Goal: Task Accomplishment & Management: Complete application form

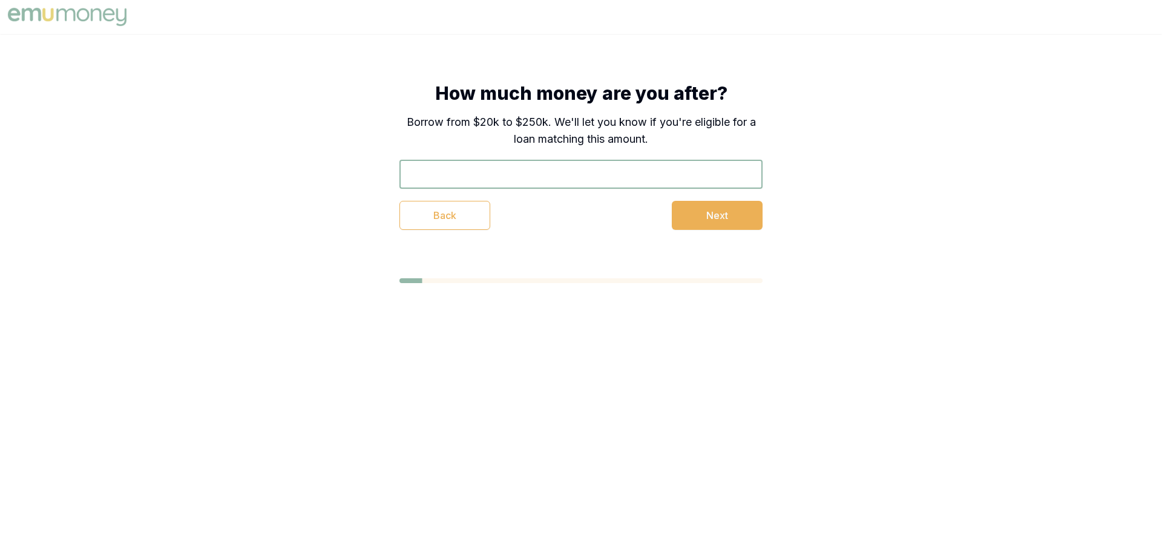
click at [458, 174] on input "text" at bounding box center [581, 174] width 363 height 29
type input "$55,000"
click at [707, 216] on button "Next" at bounding box center [717, 215] width 91 height 29
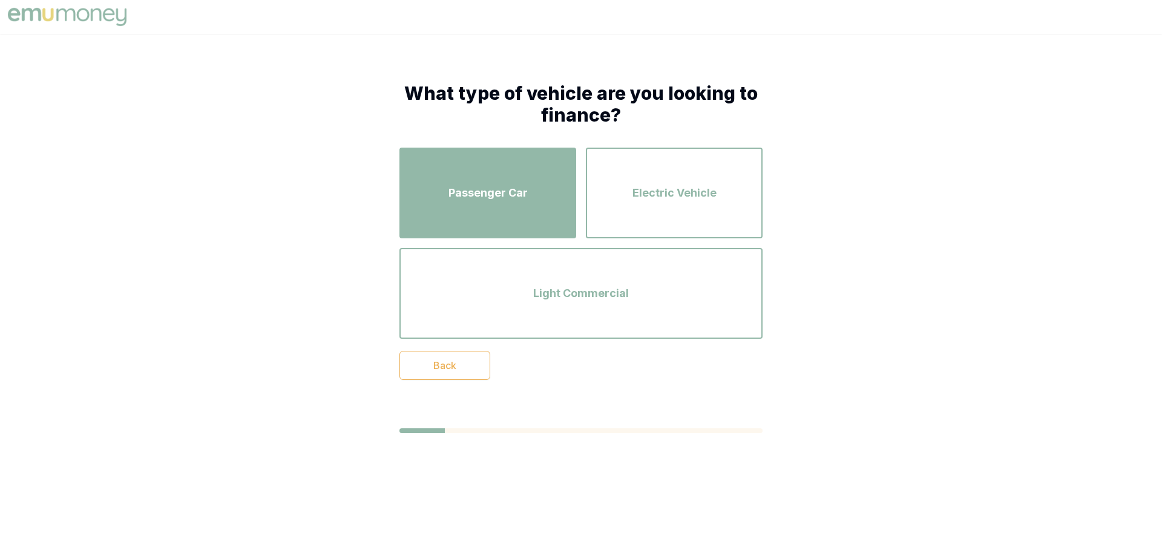
click at [504, 193] on span "Passenger Car" at bounding box center [488, 193] width 79 height 17
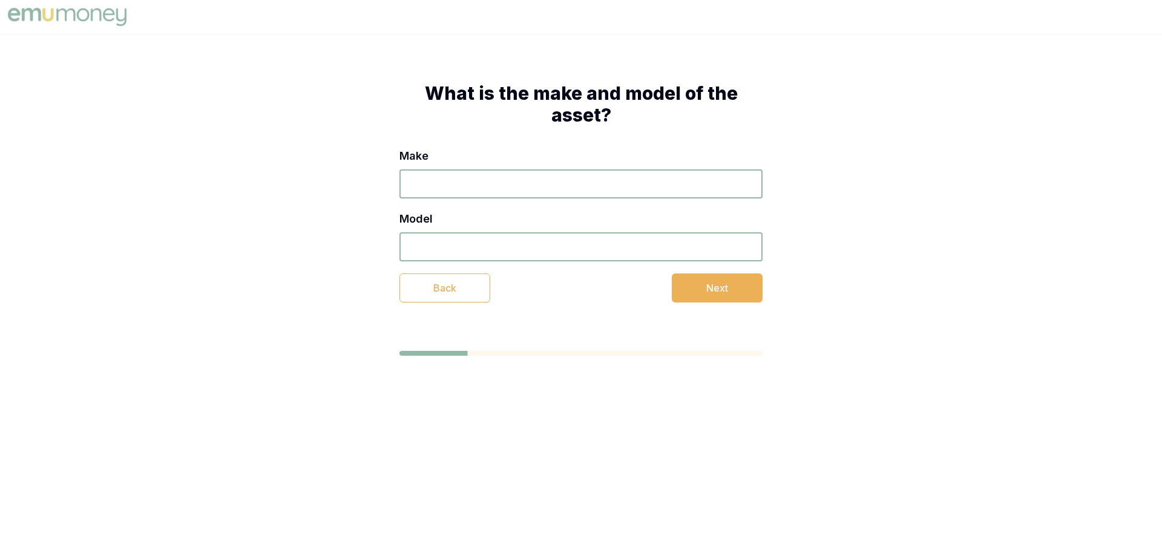
click at [434, 192] on input "Make" at bounding box center [581, 183] width 363 height 29
type input "ford mustang"
click at [469, 246] on input "Model" at bounding box center [581, 246] width 363 height 29
type input "mustang gt"
click at [497, 185] on input "ford mustang" at bounding box center [581, 183] width 363 height 29
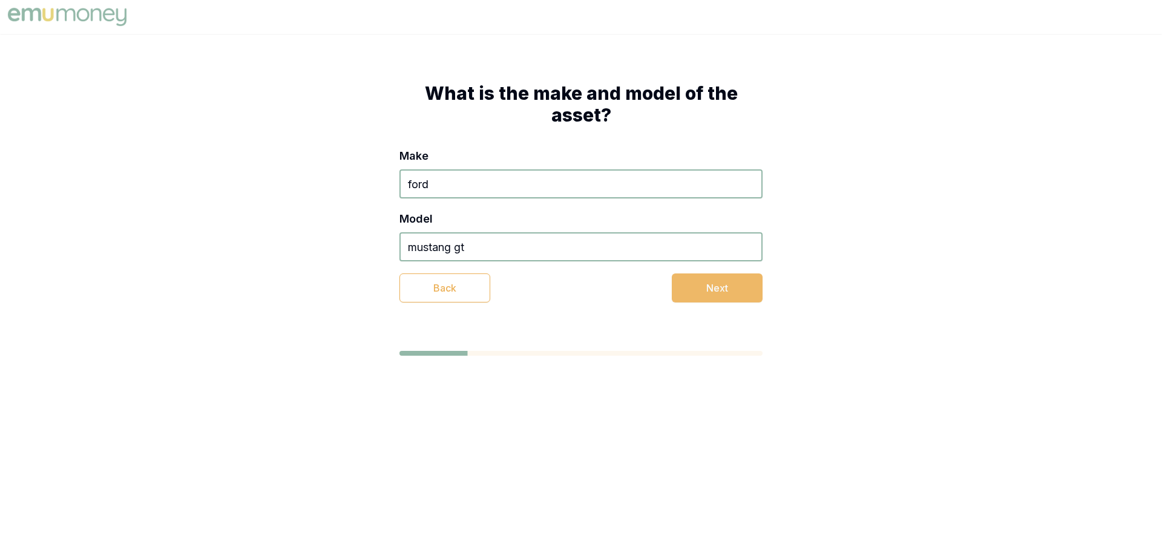
type input "ford"
click at [707, 283] on button "Next" at bounding box center [717, 288] width 91 height 29
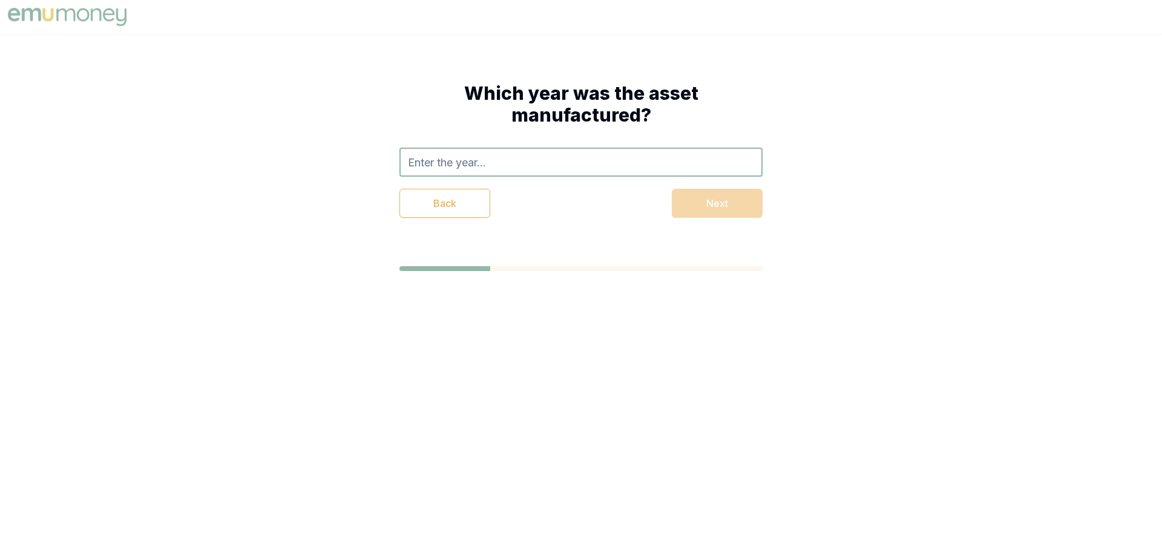
click at [499, 168] on input "text" at bounding box center [581, 162] width 363 height 29
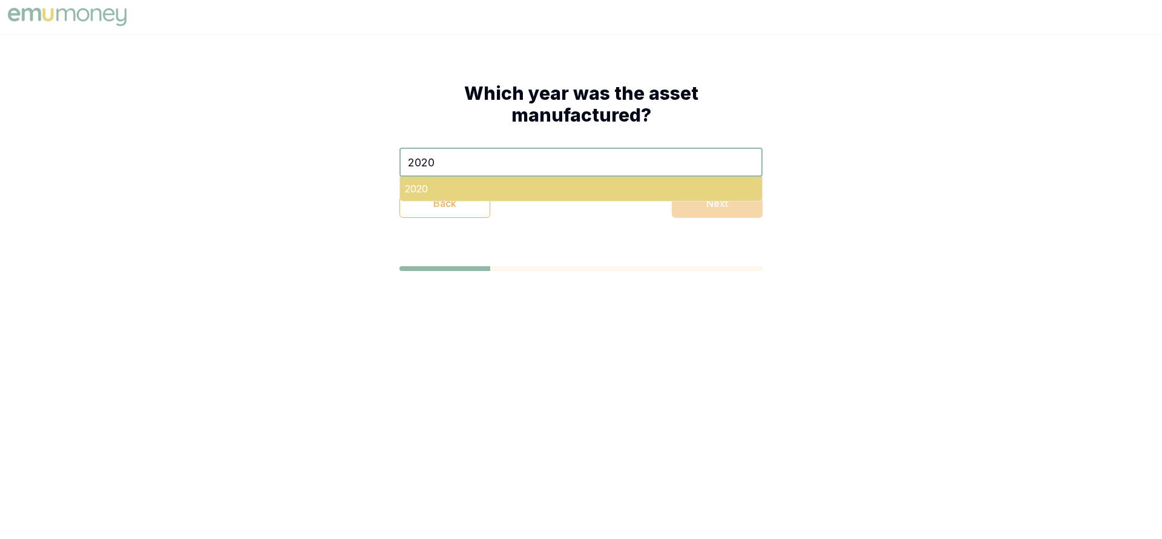
type input "2020"
click at [525, 197] on div "2020" at bounding box center [581, 189] width 362 height 24
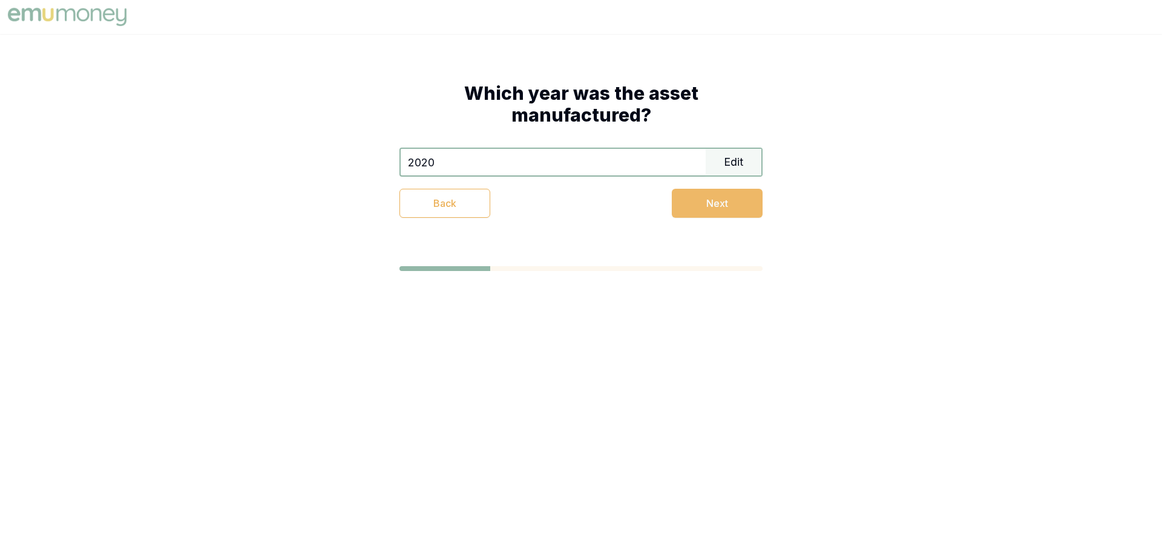
click at [692, 202] on button "Next" at bounding box center [717, 203] width 91 height 29
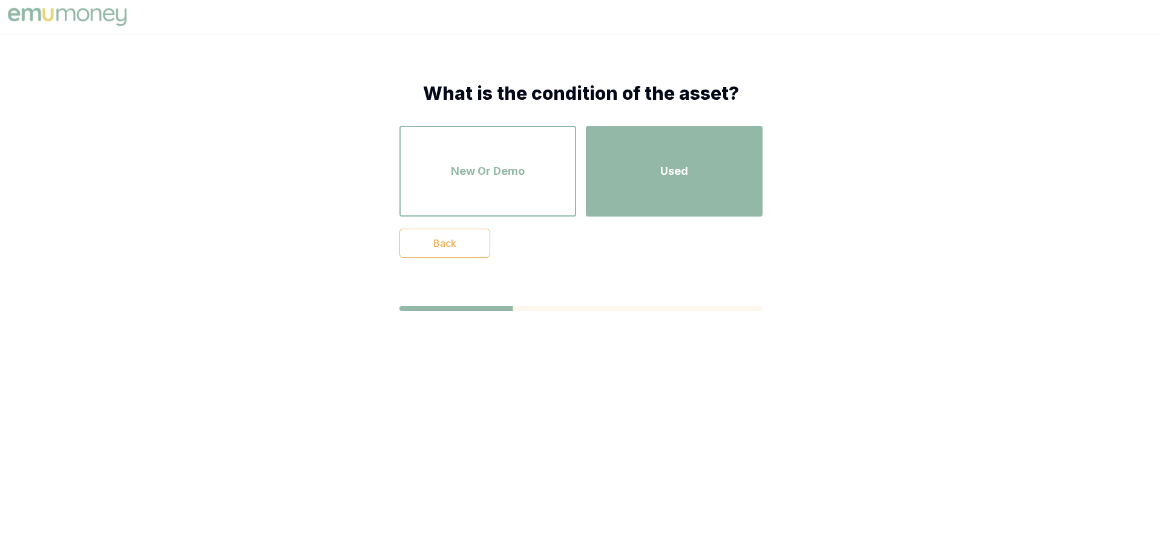
click at [623, 180] on div "Used" at bounding box center [674, 171] width 155 height 69
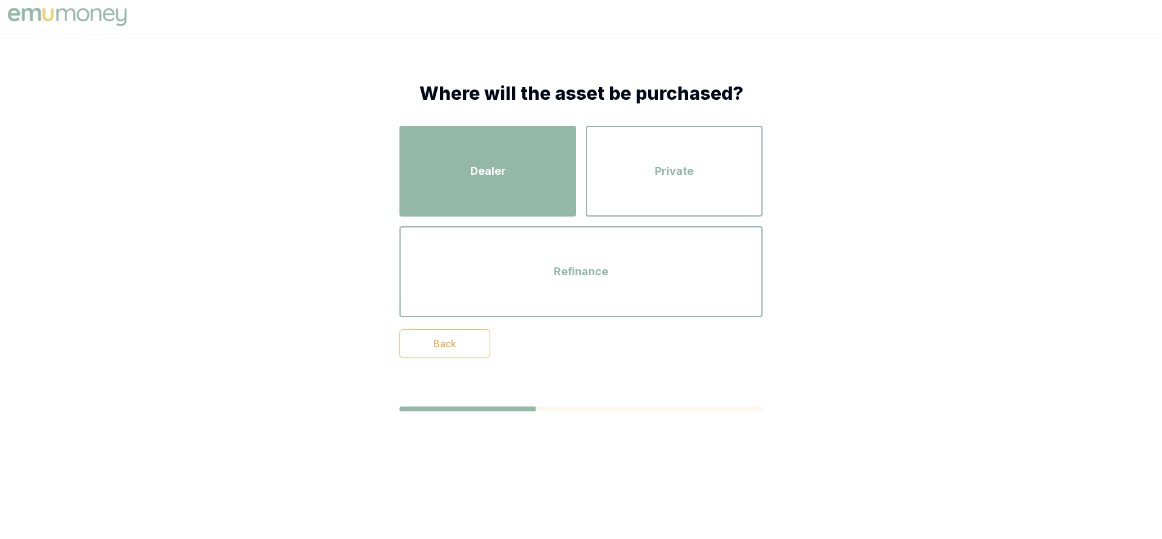
click at [490, 169] on span "Dealer" at bounding box center [488, 171] width 36 height 17
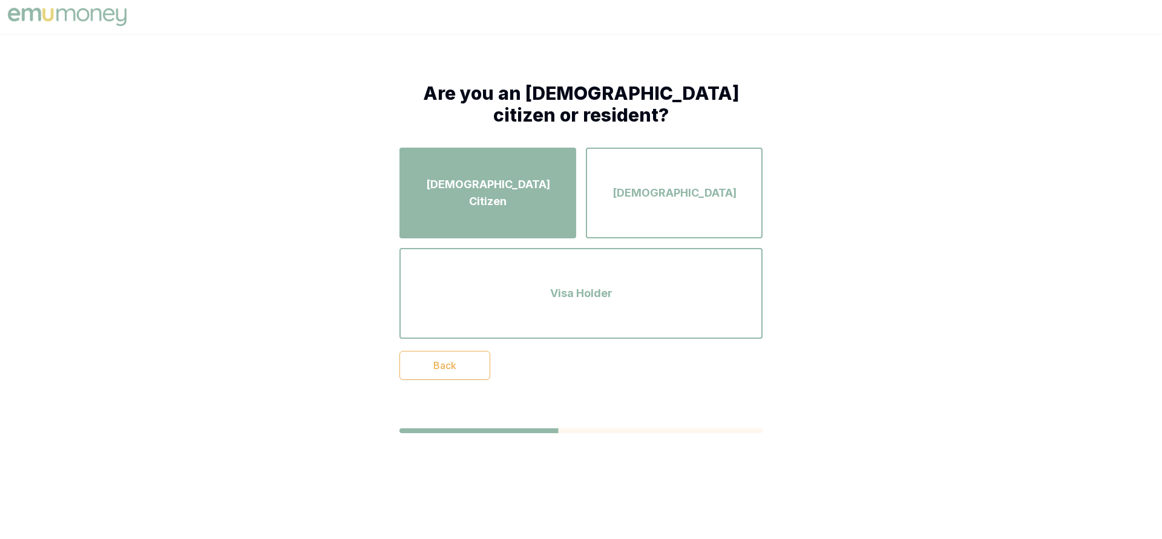
click at [469, 191] on span "[DEMOGRAPHIC_DATA] Citizen" at bounding box center [487, 193] width 155 height 34
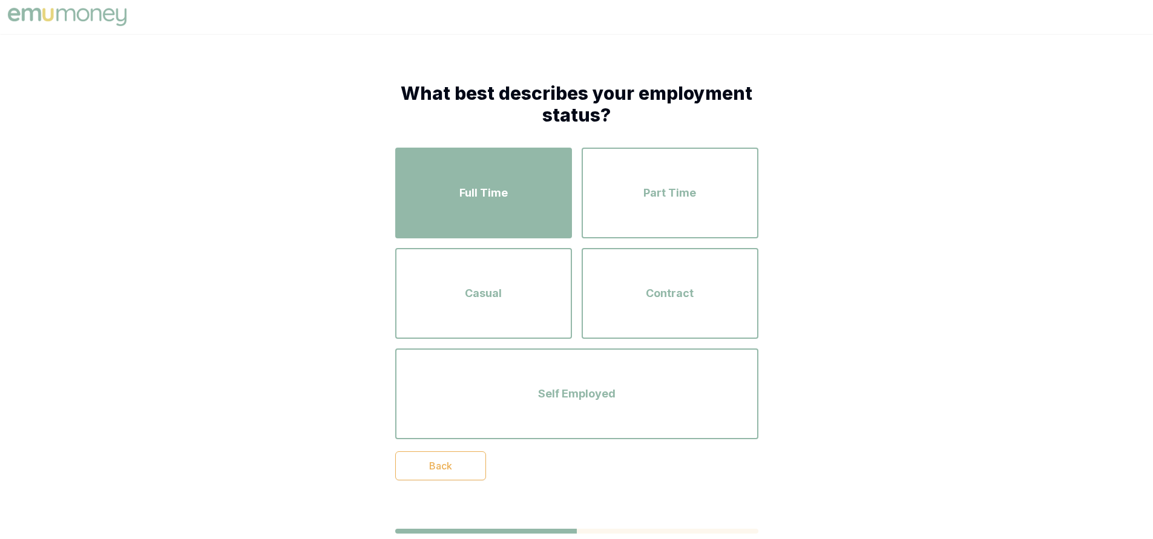
click at [442, 196] on div "Full Time" at bounding box center [483, 193] width 155 height 69
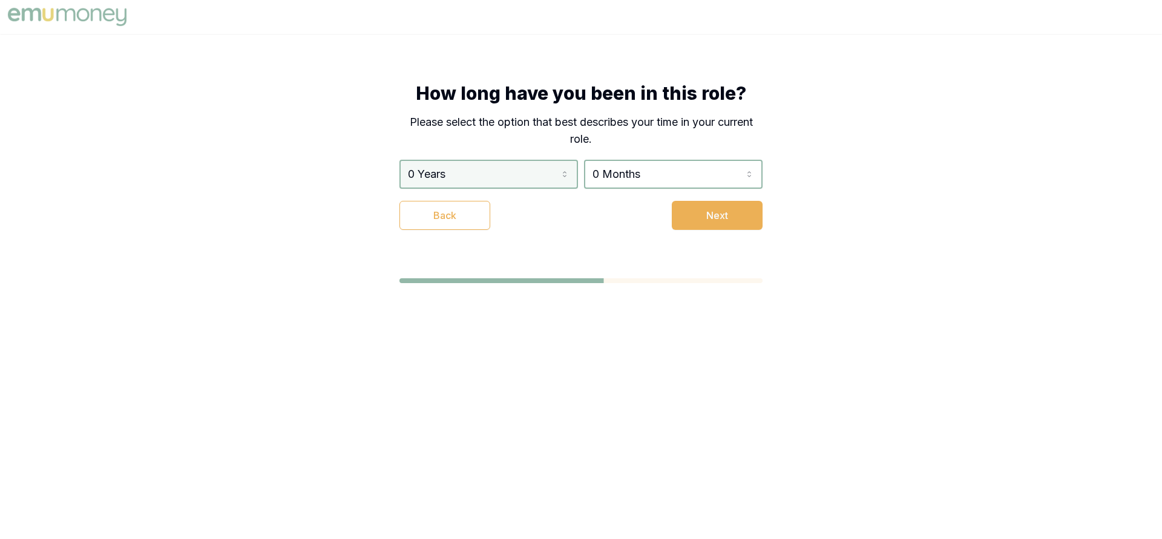
click at [469, 185] on html "How long have you been in this role? Please select the option that best describ…" at bounding box center [581, 269] width 1162 height 539
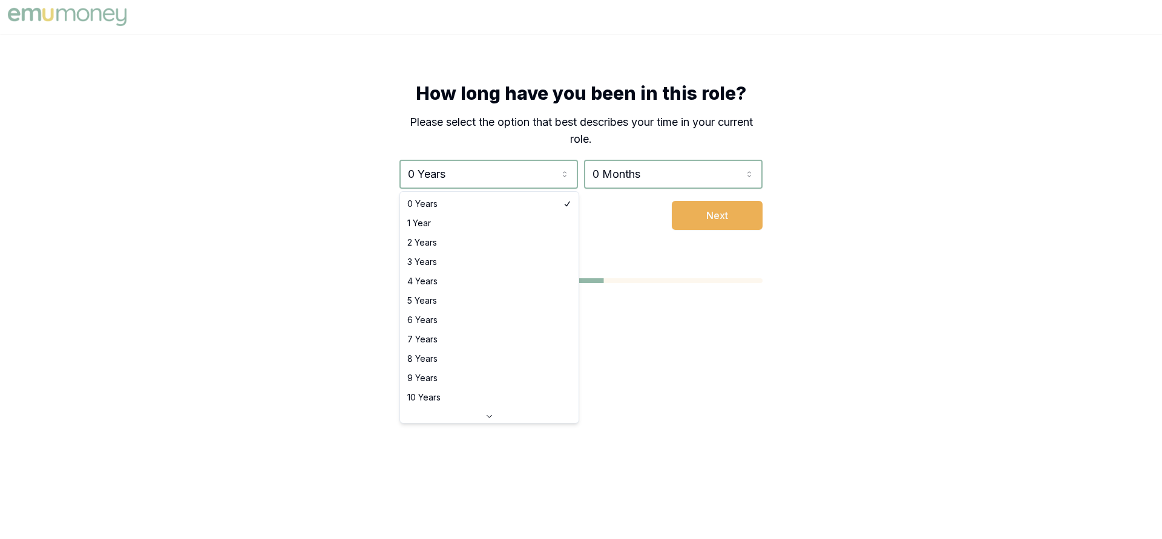
select select "1"
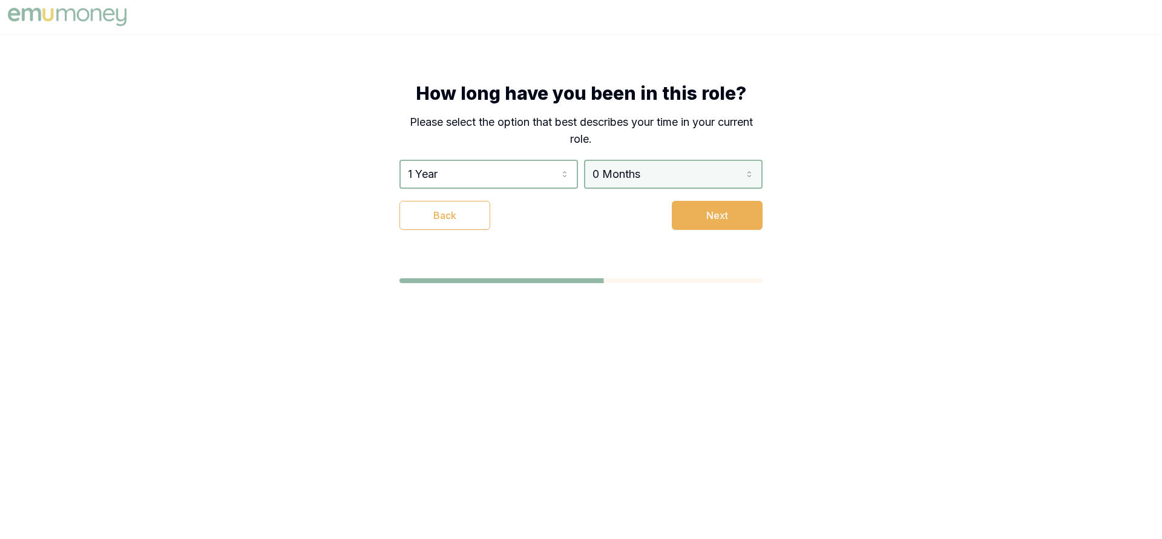
click at [637, 176] on html "How long have you been in this role? Please select the option that best describ…" at bounding box center [581, 269] width 1162 height 539
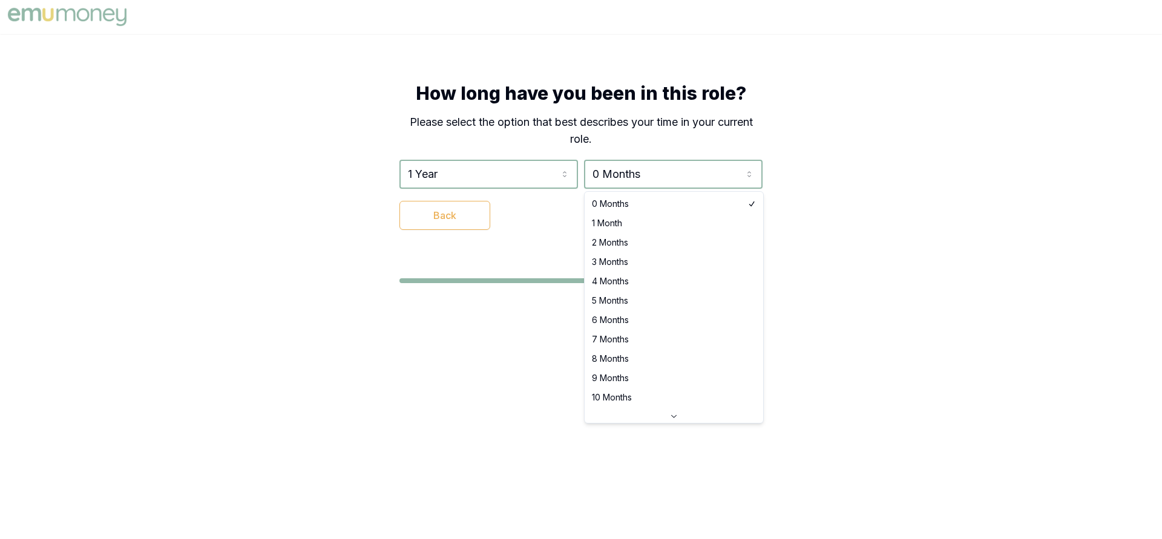
select select "10"
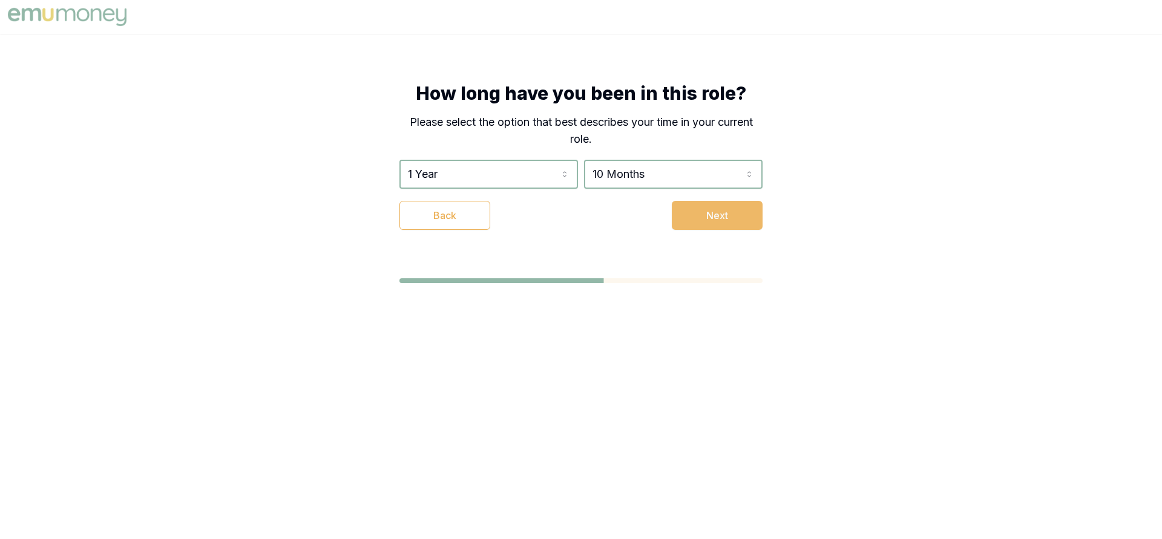
click at [731, 212] on button "Next" at bounding box center [717, 215] width 91 height 29
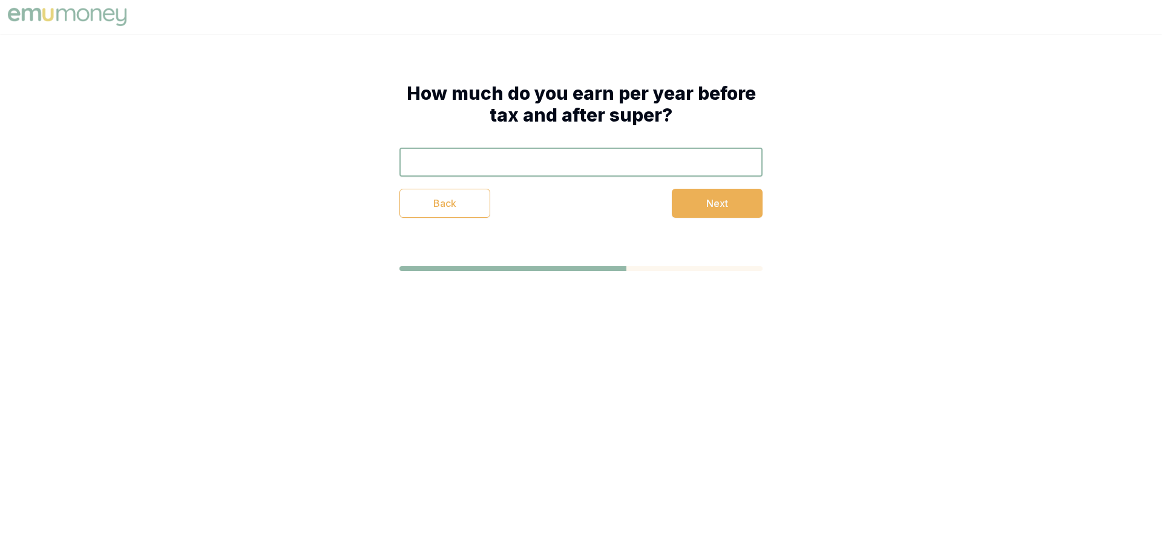
click at [465, 165] on input "text" at bounding box center [581, 162] width 363 height 29
type input "$130,000"
click at [705, 189] on button "Next" at bounding box center [717, 203] width 91 height 29
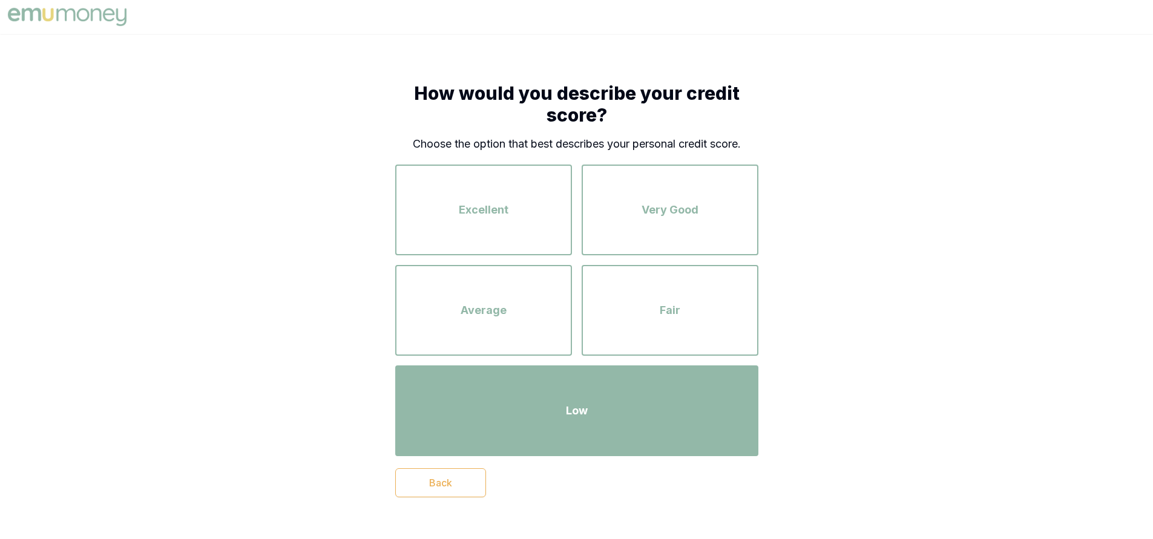
click at [506, 392] on div "Low" at bounding box center [576, 410] width 341 height 69
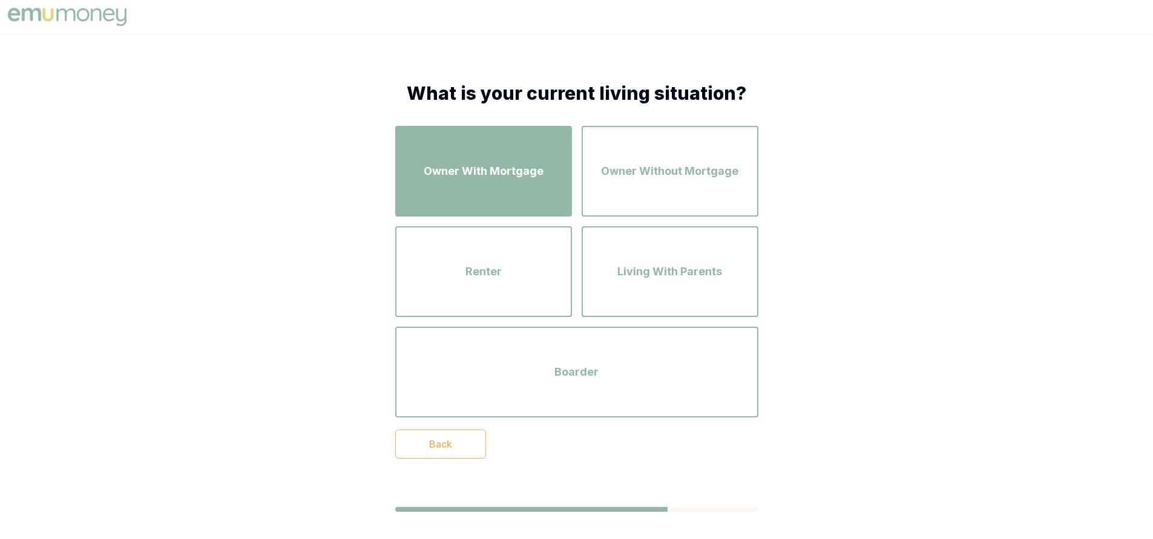
click at [455, 172] on span "Owner With Mortgage" at bounding box center [484, 171] width 120 height 17
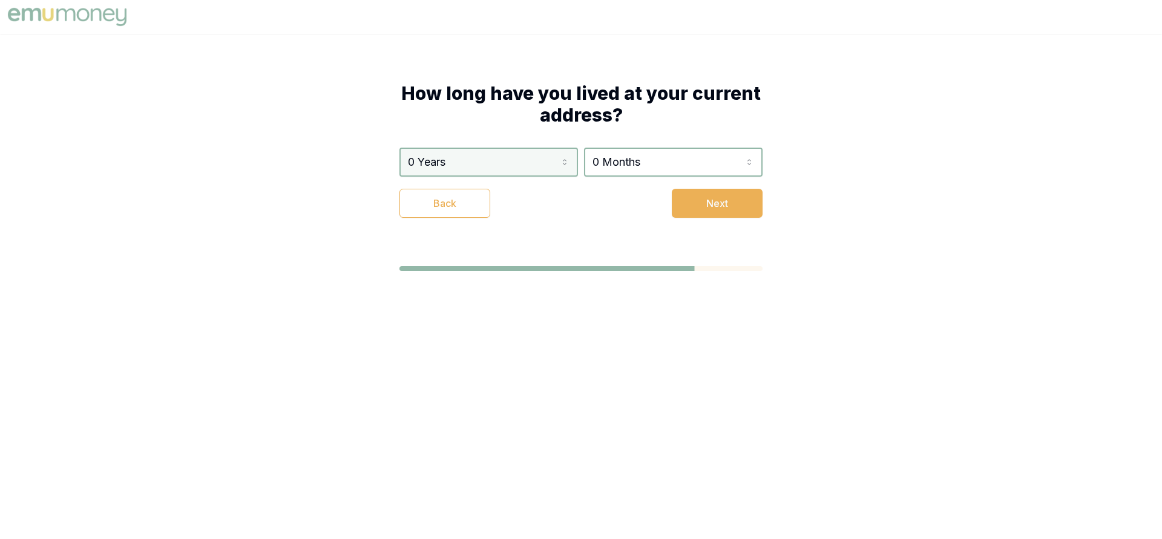
click at [451, 159] on html "How long have you lived at your current address? 0 Years 0 Years 1 Year 2 Years…" at bounding box center [581, 269] width 1162 height 539
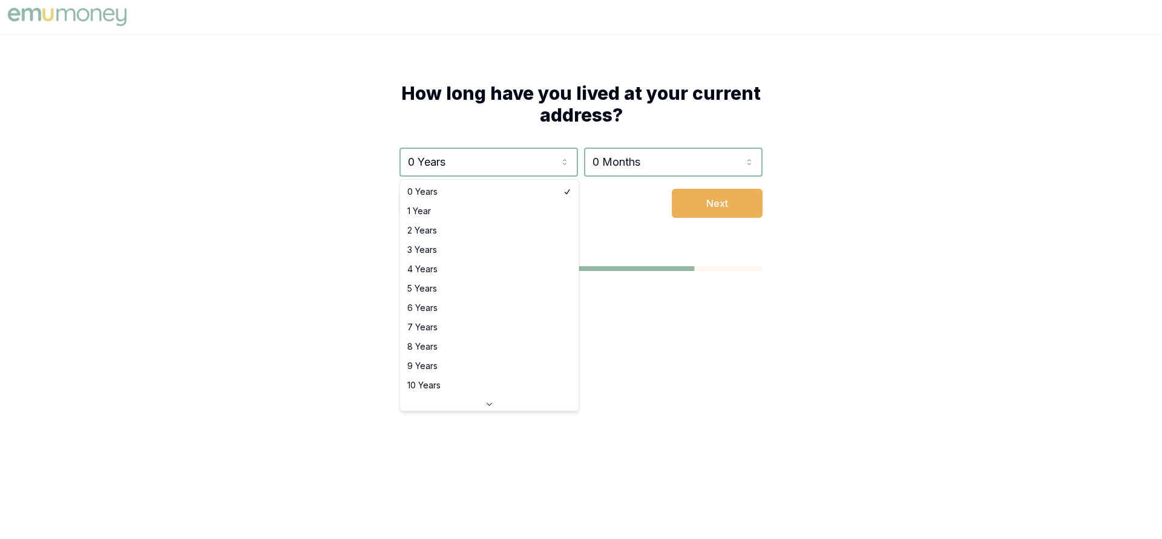
select select "8"
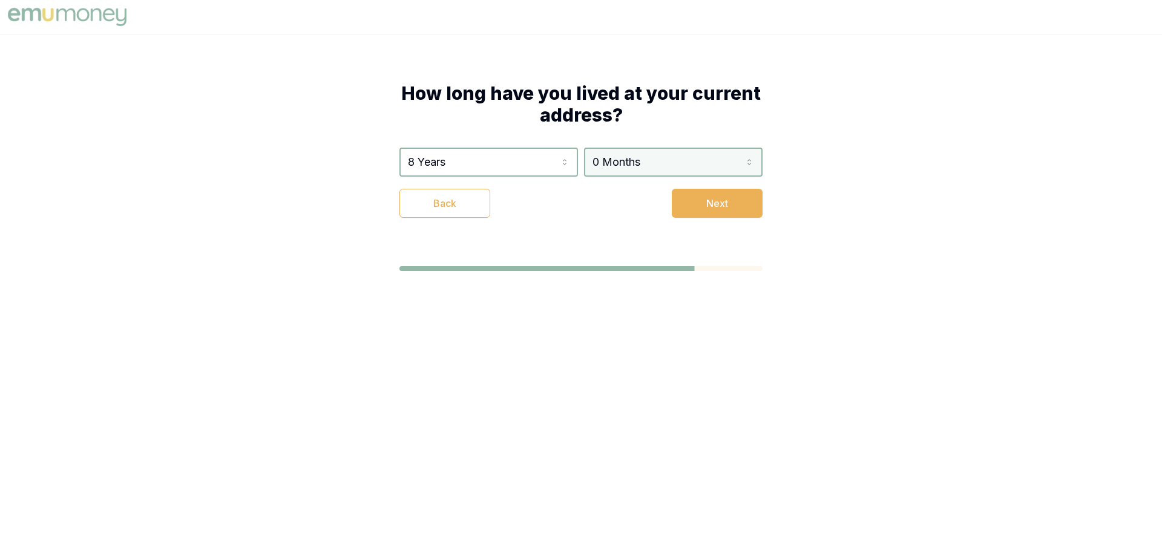
click at [614, 162] on html "How long have you lived at your current address? 8 Years 0 Years 1 Year 2 Years…" at bounding box center [581, 269] width 1162 height 539
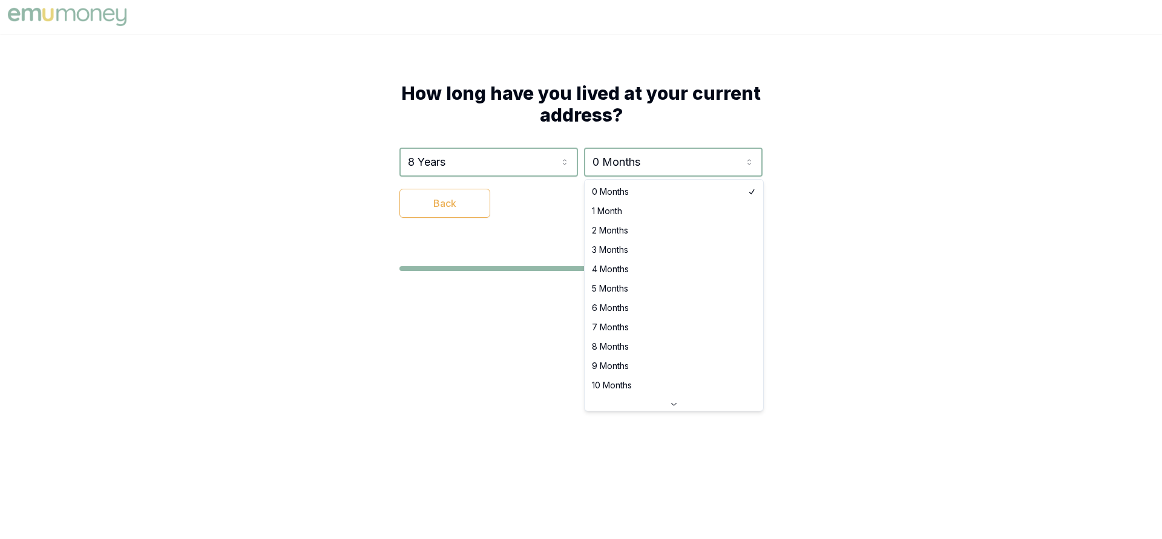
select select "4"
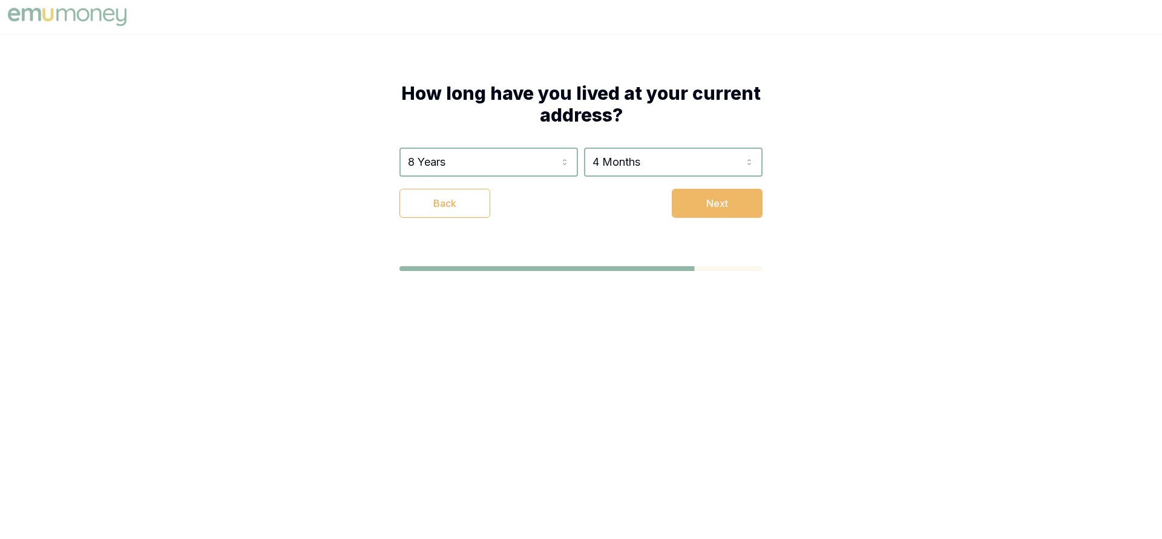
click at [752, 210] on button "Next" at bounding box center [717, 203] width 91 height 29
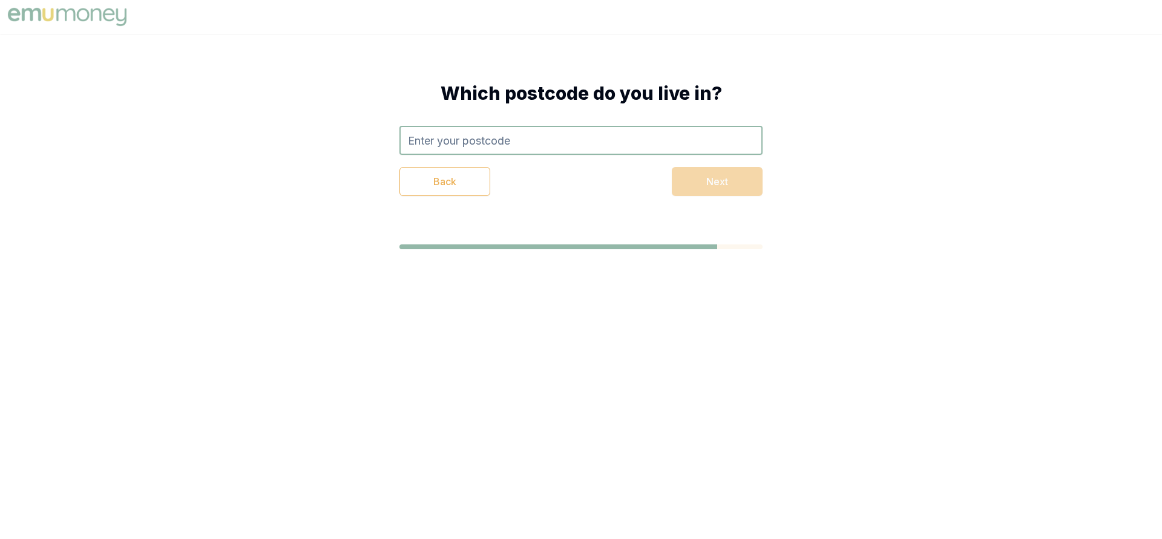
click at [447, 144] on input "text" at bounding box center [581, 140] width 363 height 29
type input "2760"
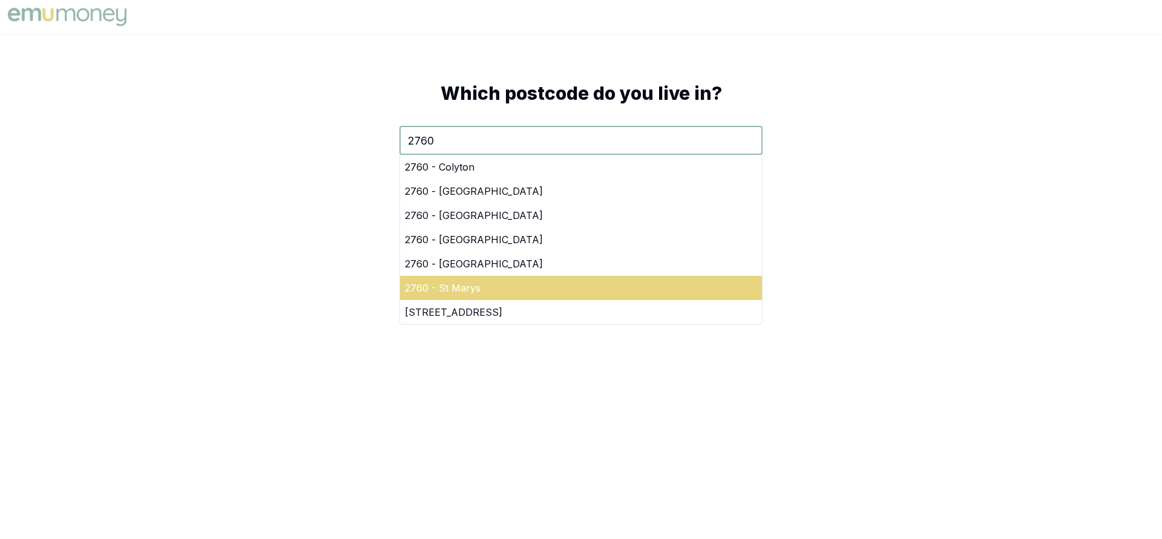
click at [515, 282] on div "2760 - St Marys" at bounding box center [581, 288] width 362 height 24
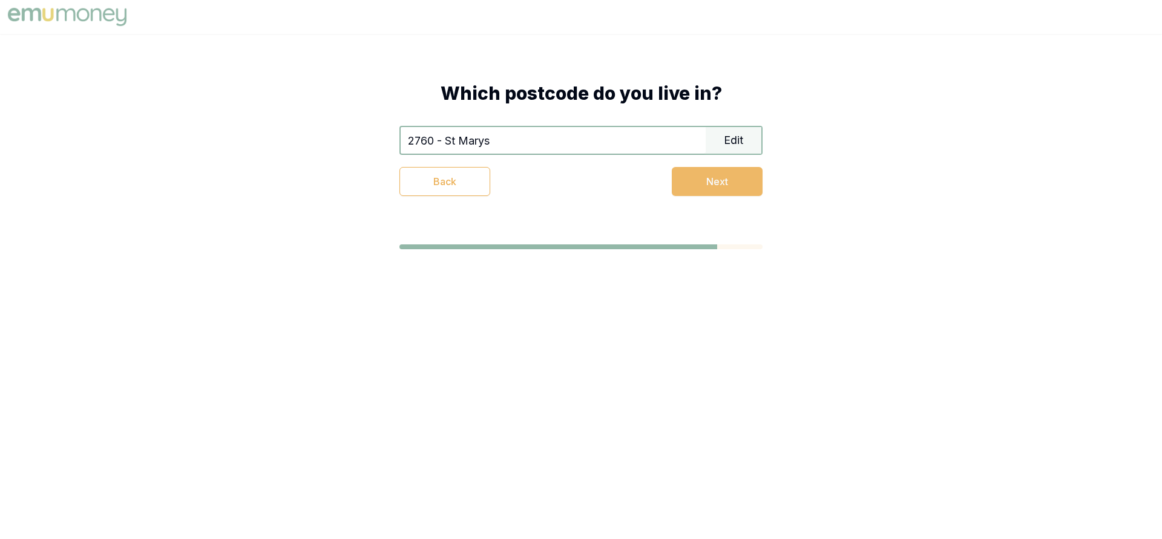
click at [696, 182] on button "Next" at bounding box center [717, 181] width 91 height 29
